Goal: Task Accomplishment & Management: Manage account settings

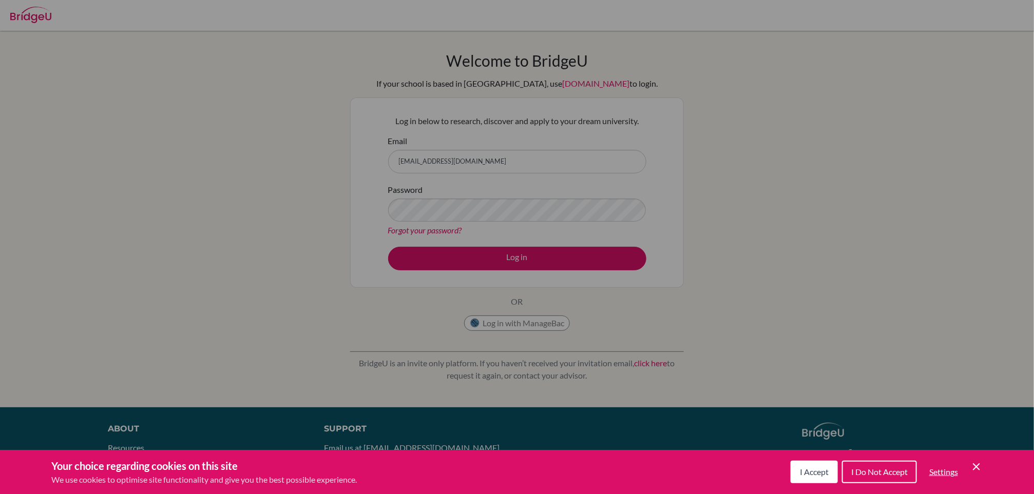
click at [815, 464] on button "I Accept" at bounding box center [813, 472] width 47 height 23
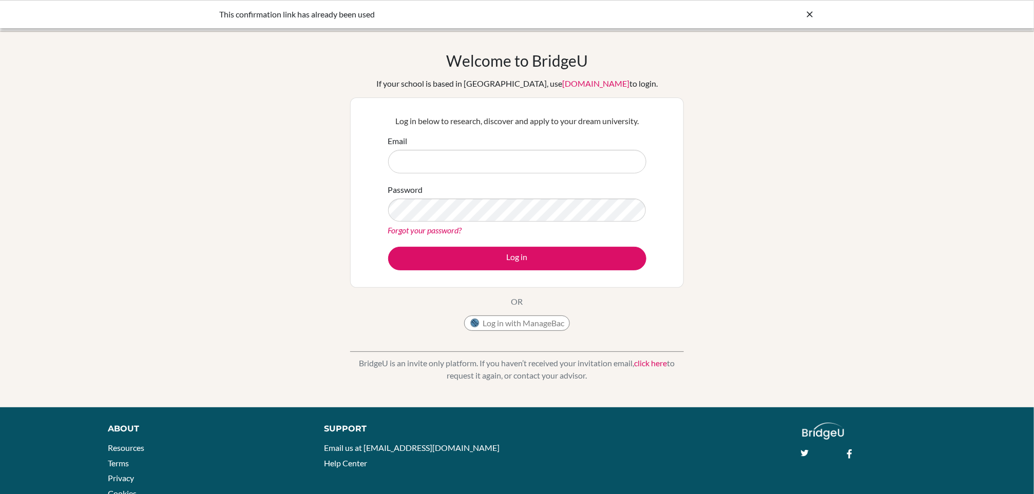
click at [493, 162] on input "Email" at bounding box center [517, 162] width 258 height 24
type input "[EMAIL_ADDRESS][DOMAIN_NAME]"
click at [396, 235] on link "Forgot your password?" at bounding box center [425, 230] width 74 height 10
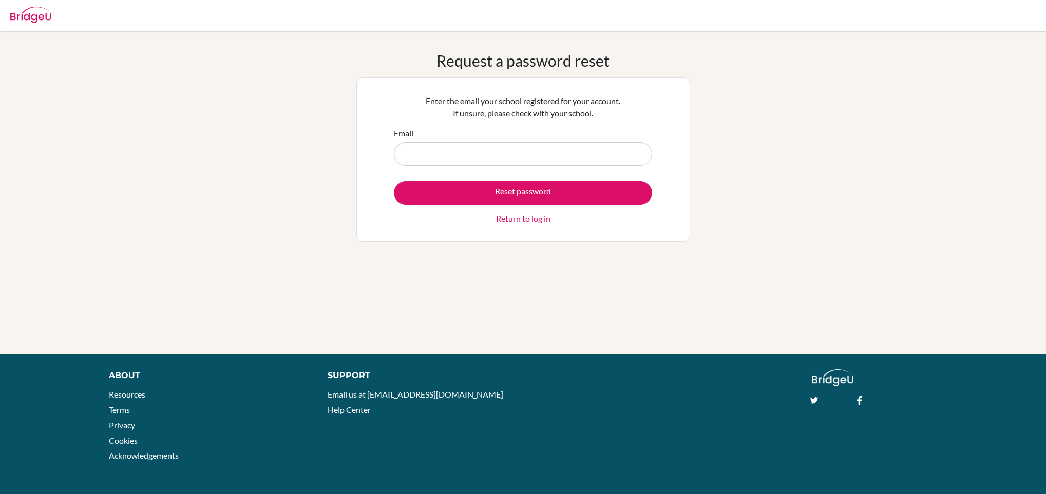
click at [474, 151] on input "Email" at bounding box center [523, 154] width 258 height 24
type input "[EMAIL_ADDRESS][DOMAIN_NAME]"
click at [507, 190] on button "Reset password" at bounding box center [523, 193] width 258 height 24
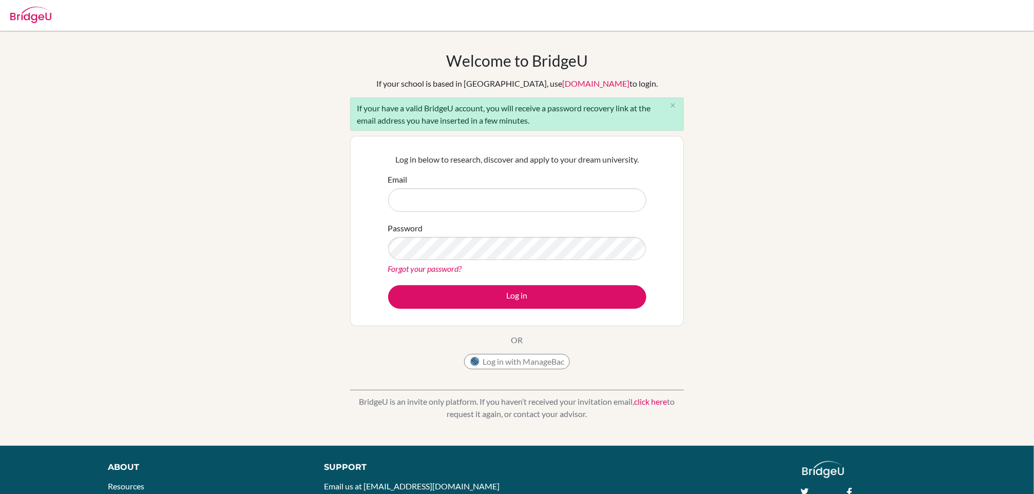
click at [484, 205] on input "Email" at bounding box center [517, 200] width 258 height 24
click at [333, 184] on div "Welcome to BridgeU If your school is based in China, use app.bridge-u.com.cn to…" at bounding box center [517, 238] width 1034 height 374
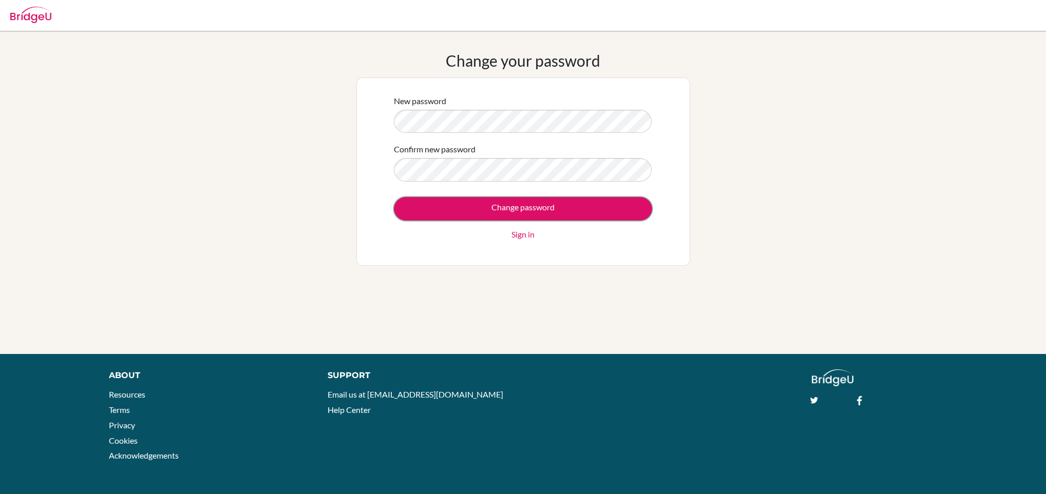
click at [567, 211] on input "Change password" at bounding box center [523, 209] width 258 height 24
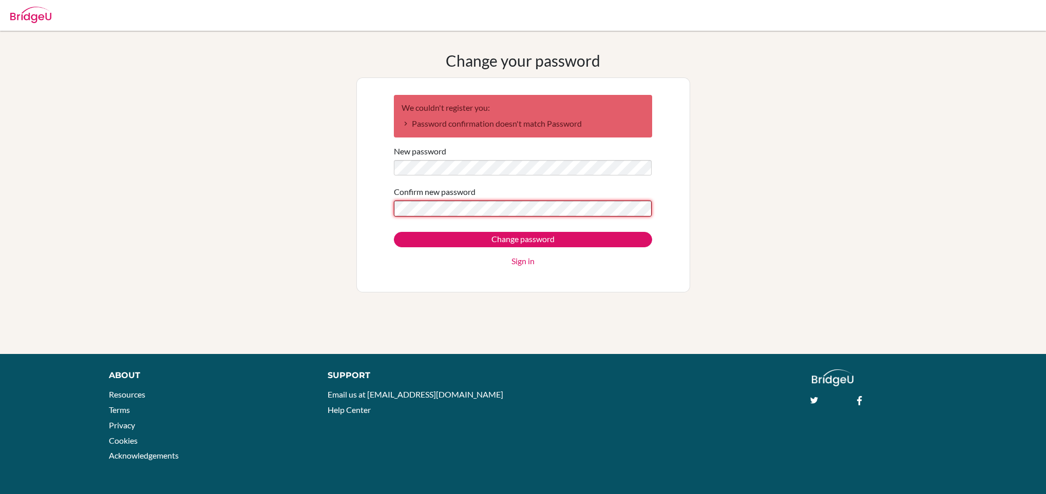
click at [394, 232] on input "Change password" at bounding box center [523, 239] width 258 height 15
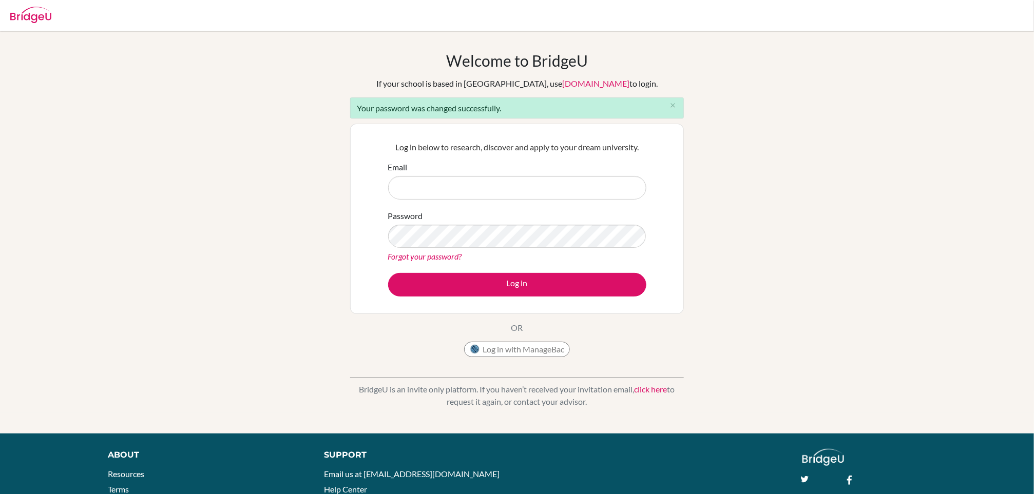
click at [533, 198] on input "Email" at bounding box center [517, 188] width 258 height 24
type input "[EMAIL_ADDRESS][DOMAIN_NAME]"
click at [443, 290] on button "Log in" at bounding box center [517, 285] width 258 height 24
